Goal: Book appointment/travel/reservation

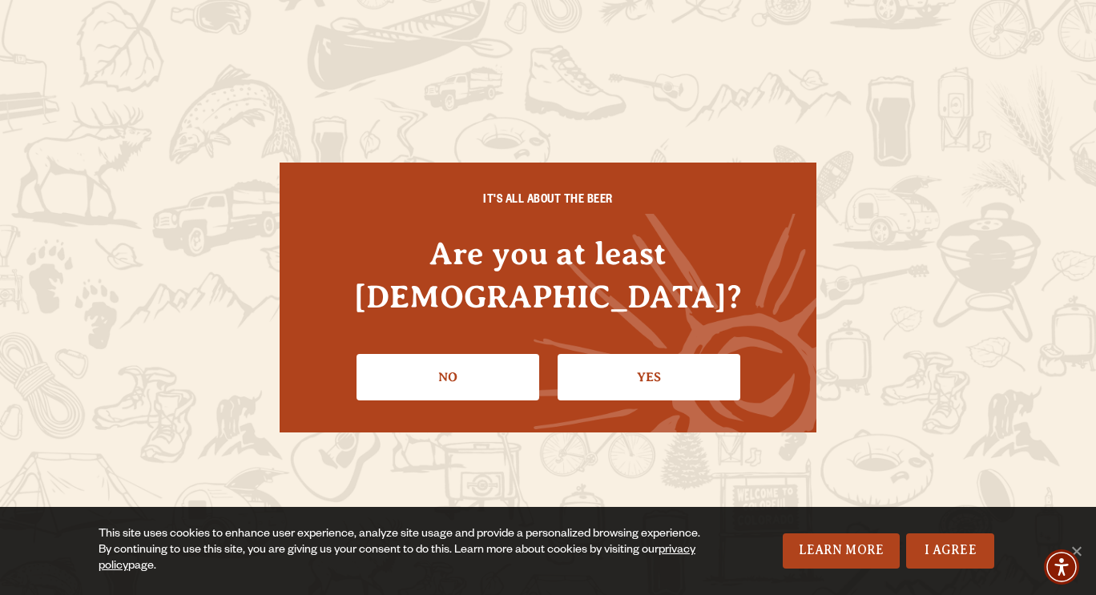
drag, startPoint x: 0, startPoint y: 0, endPoint x: 579, endPoint y: 382, distance: 693.9
click at [579, 382] on div "IT'S ALL ABOUT THE BEER Are you at least [DEMOGRAPHIC_DATA]? No Yes" at bounding box center [548, 298] width 537 height 270
click at [620, 359] on link "Yes" at bounding box center [649, 377] width 183 height 46
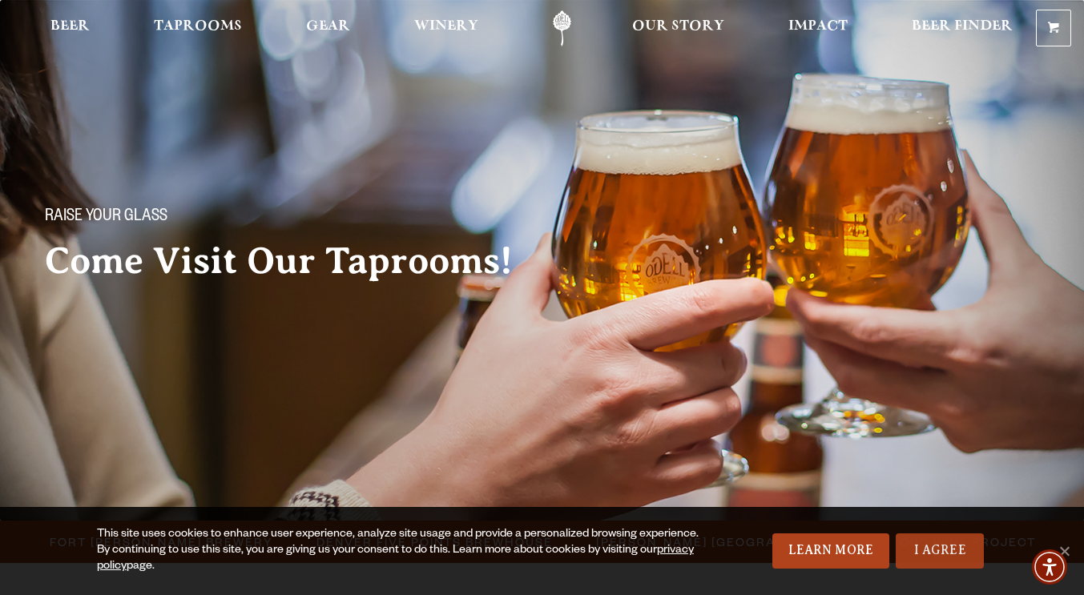
click at [934, 556] on link "I Agree" at bounding box center [940, 551] width 88 height 35
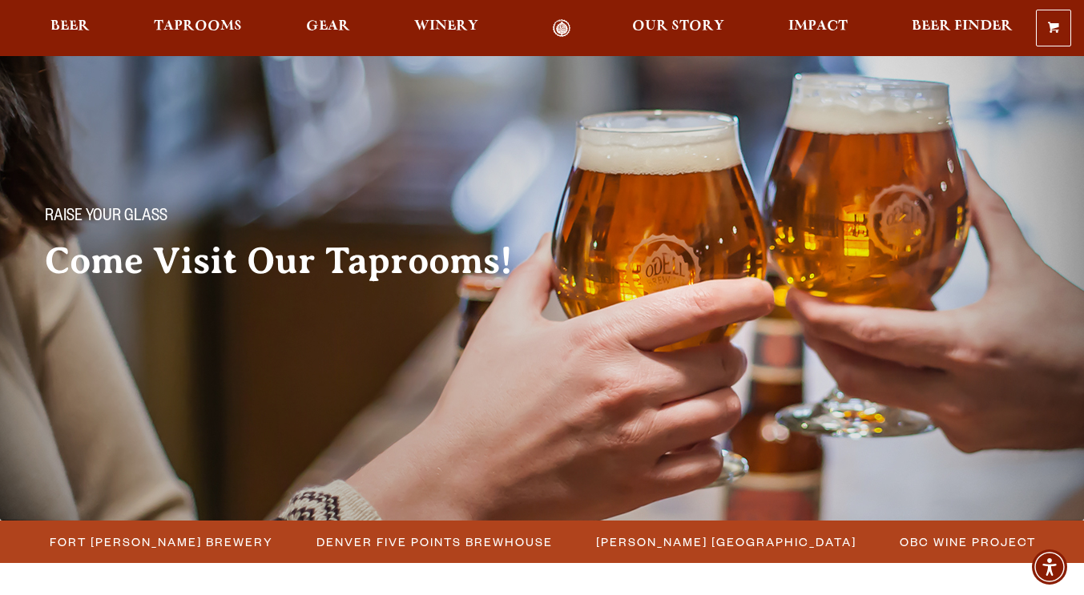
scroll to position [240, 0]
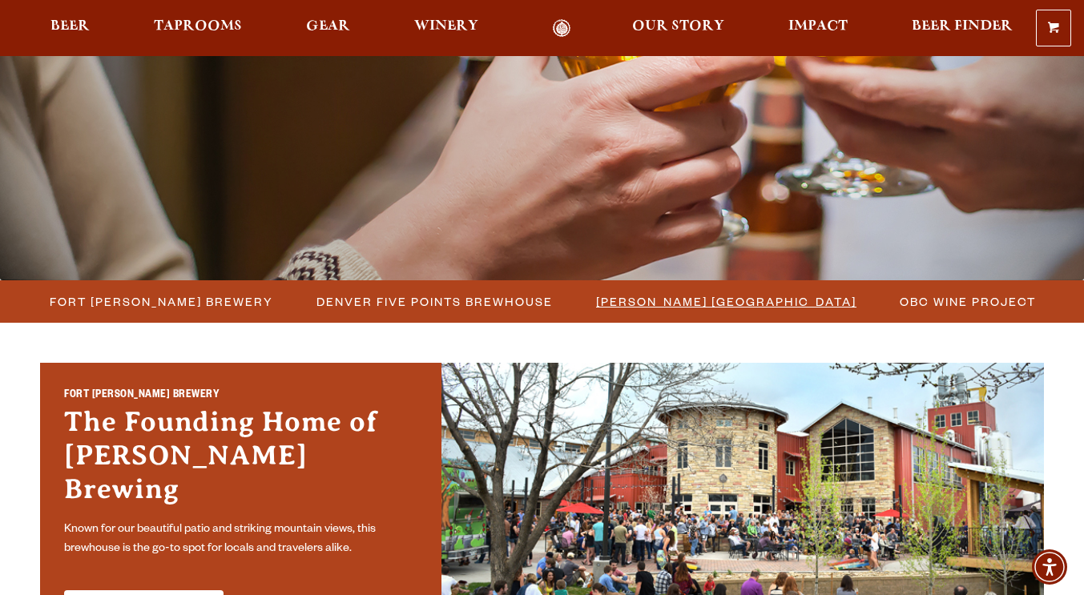
click at [660, 300] on span "[PERSON_NAME] [GEOGRAPHIC_DATA]" at bounding box center [726, 301] width 260 height 23
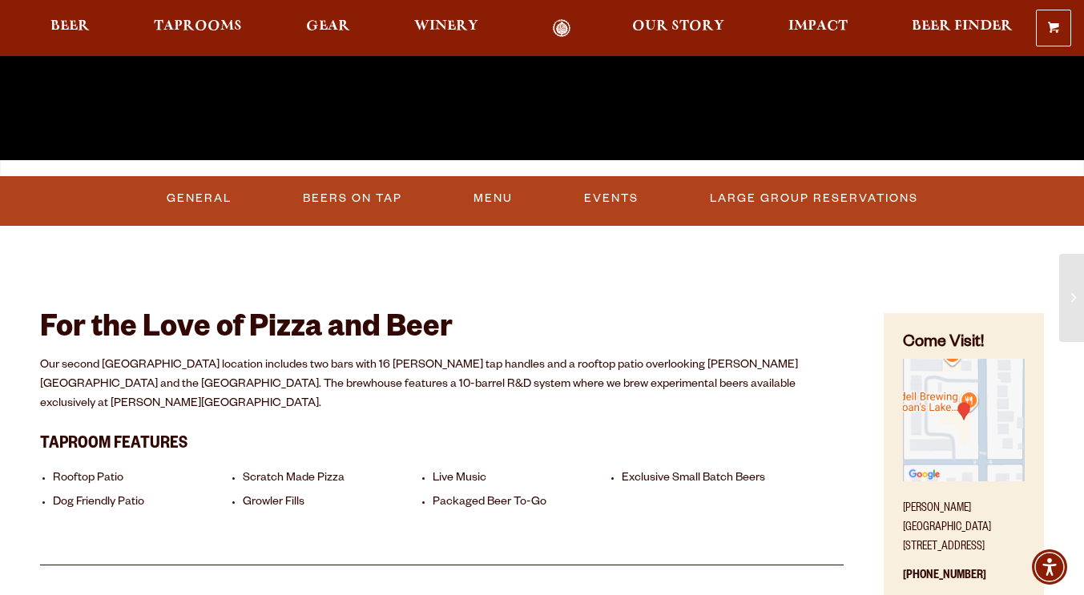
scroll to position [160, 0]
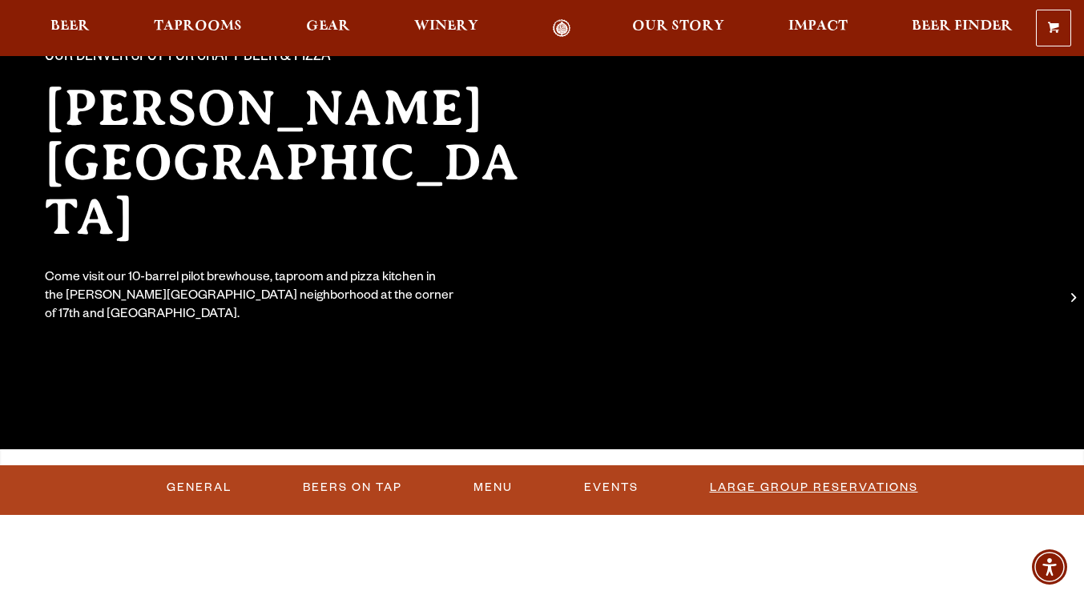
click at [783, 481] on link "Large Group Reservations" at bounding box center [813, 487] width 221 height 37
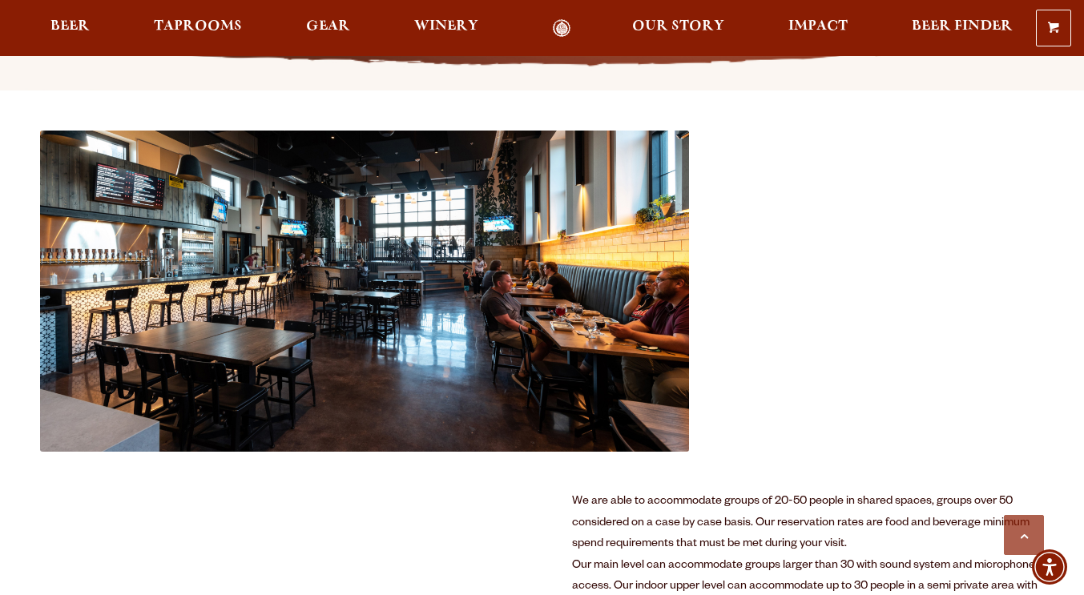
scroll to position [160, 0]
